Goal: Find specific page/section: Find specific page/section

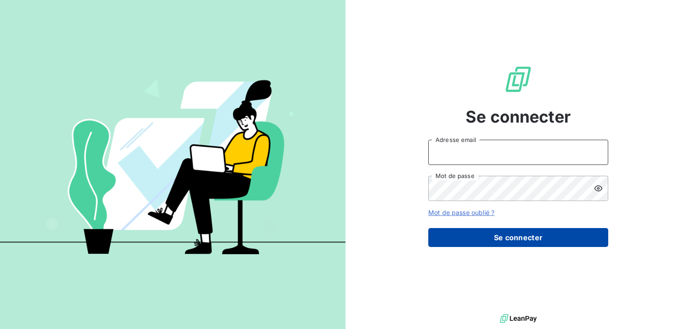
type input "[EMAIL_ADDRESS][DOMAIN_NAME]"
click at [522, 238] on button "Se connecter" at bounding box center [518, 237] width 180 height 19
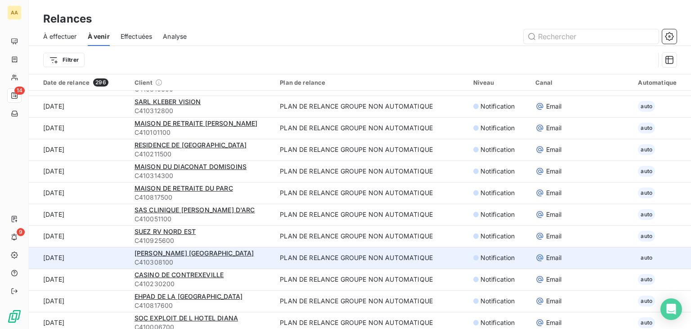
scroll to position [1485, 0]
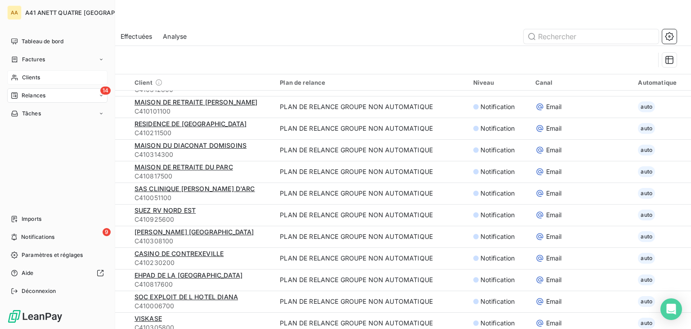
click at [40, 76] on span "Clients" at bounding box center [31, 77] width 18 height 8
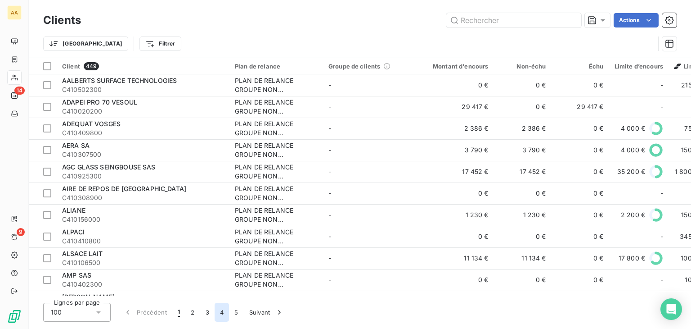
click at [218, 312] on button "4" at bounding box center [222, 311] width 14 height 19
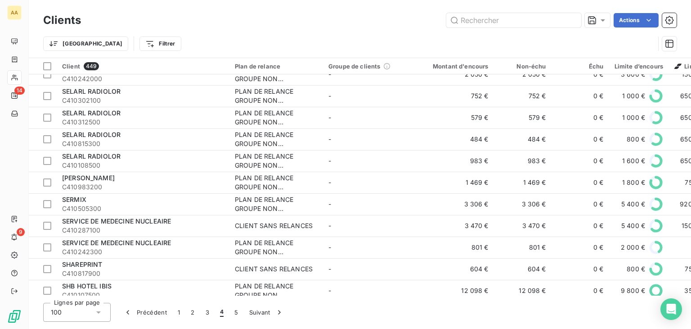
scroll to position [1943, 0]
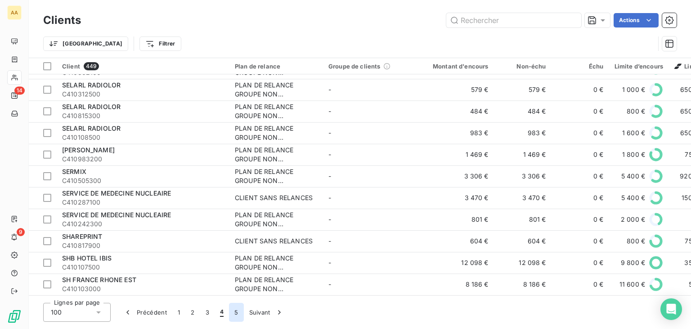
click at [236, 309] on button "5" at bounding box center [236, 311] width 14 height 19
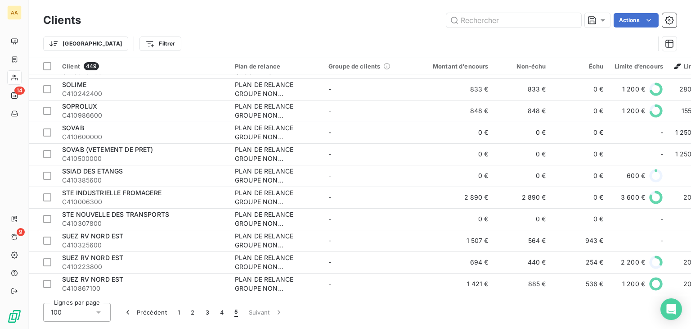
scroll to position [211, 0]
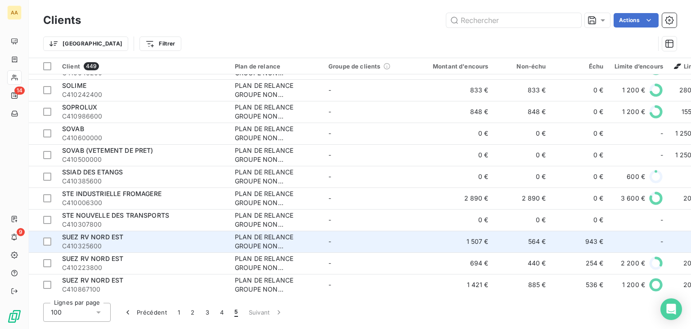
click at [272, 239] on div "PLAN DE RELANCE GROUPE NON AUTOMATIQUE" at bounding box center [276, 241] width 83 height 18
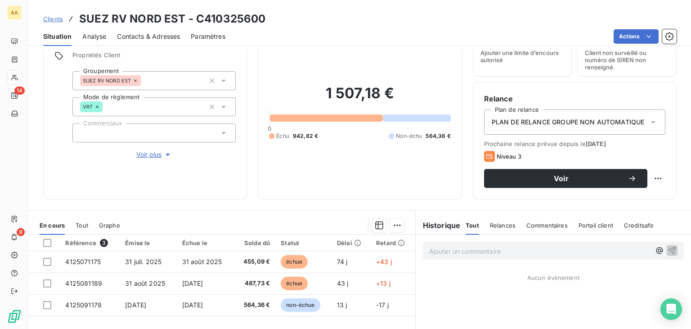
scroll to position [135, 0]
